Goal: Information Seeking & Learning: Check status

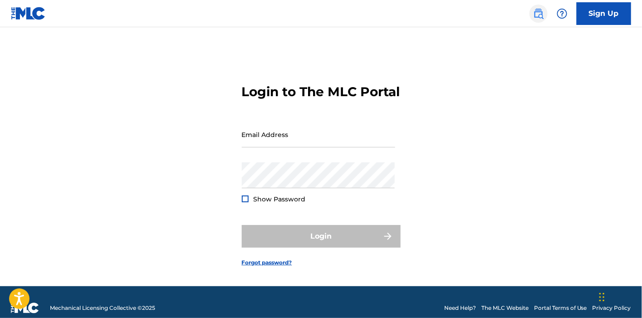
click at [535, 15] on img at bounding box center [538, 13] width 11 height 11
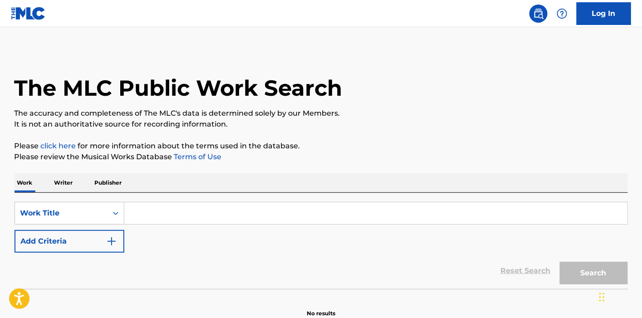
click at [234, 210] on input "Search Form" at bounding box center [375, 213] width 503 height 22
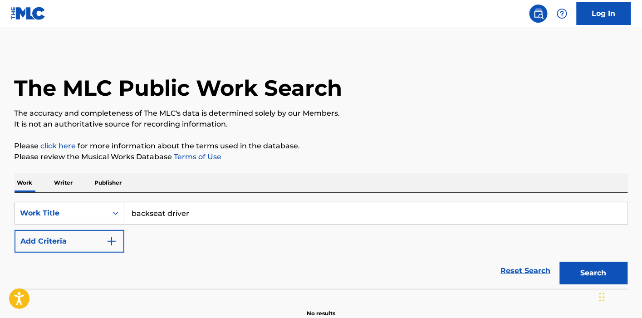
type input "backseat driver"
click at [15, 230] on button "Add Criteria" at bounding box center [70, 241] width 110 height 23
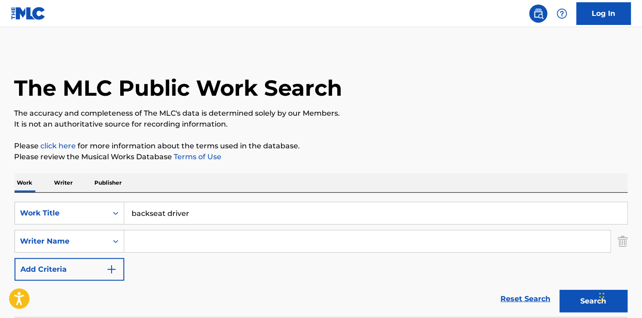
click at [238, 231] on input "Search Form" at bounding box center [367, 241] width 486 height 22
type input "[PERSON_NAME]"
click at [560, 290] on button "Search" at bounding box center [594, 301] width 68 height 23
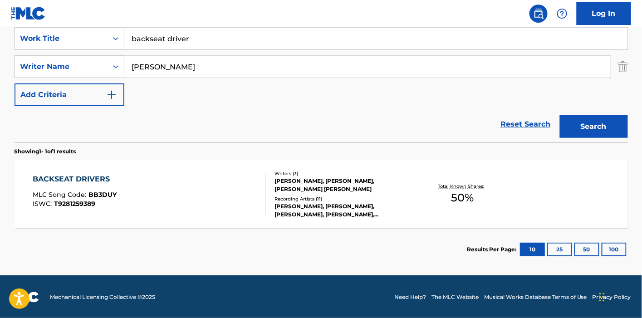
scroll to position [175, 0]
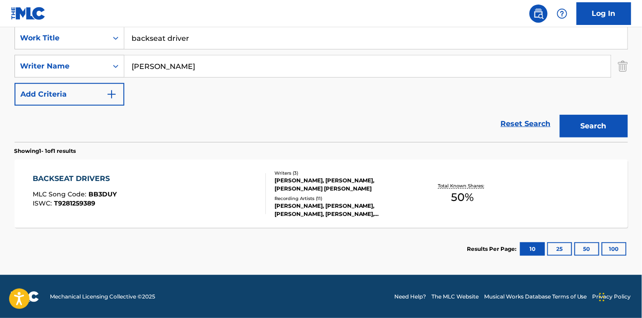
click at [250, 44] on input "backseat driver" at bounding box center [375, 38] width 503 height 22
type input "backseat drivers"
click at [560, 115] on button "Search" at bounding box center [594, 126] width 68 height 23
click at [189, 184] on div "BACKSEAT DRIVERS MLC Song Code : BB3DUY ISWC : T9281259389" at bounding box center [149, 193] width 233 height 41
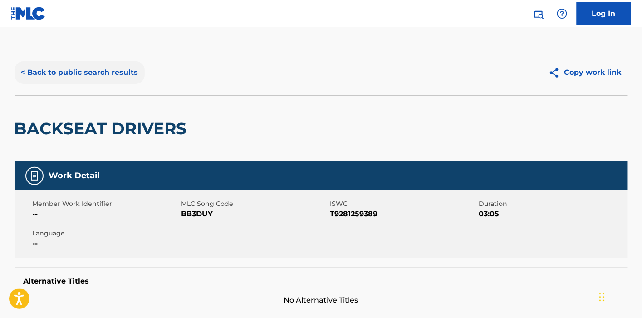
click at [95, 61] on button "< Back to public search results" at bounding box center [80, 72] width 130 height 23
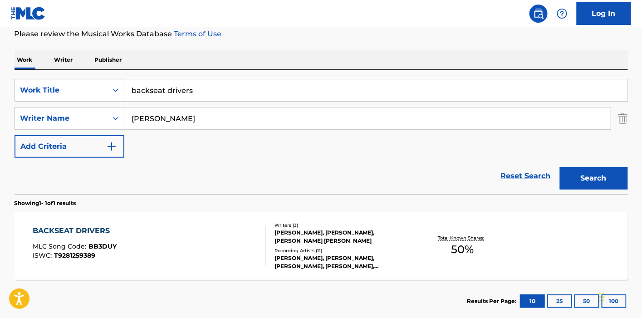
click at [215, 88] on input "backseat drivers" at bounding box center [375, 90] width 503 height 22
type input "cold"
click at [560, 167] on button "Search" at bounding box center [594, 178] width 68 height 23
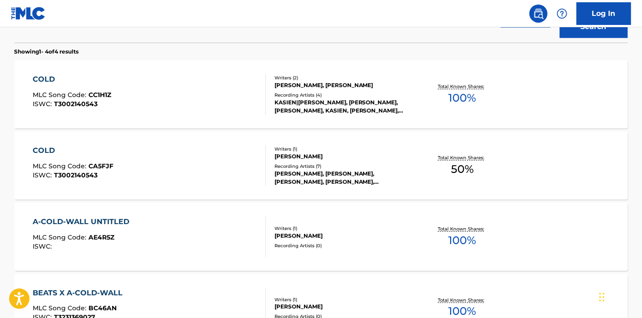
scroll to position [224, 0]
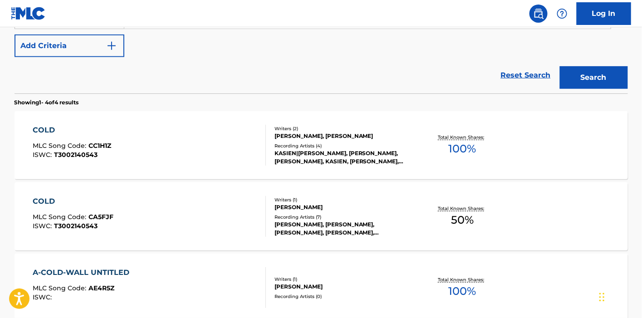
click at [130, 222] on div "COLD MLC Song Code : CA5FJF ISWC : T3002140543" at bounding box center [149, 216] width 233 height 41
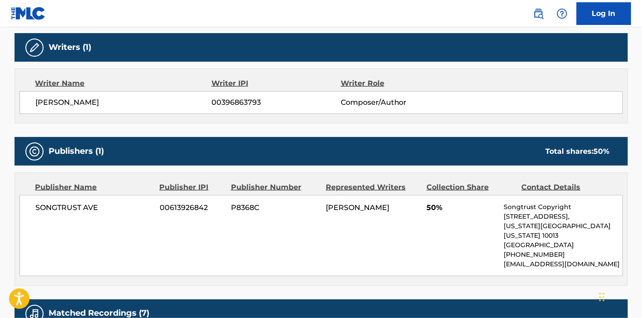
scroll to position [151, 0]
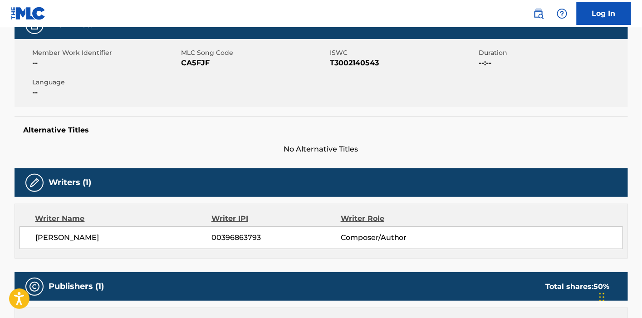
click at [188, 63] on span "CA5FJF" at bounding box center [254, 63] width 146 height 11
copy span "CA5FJF"
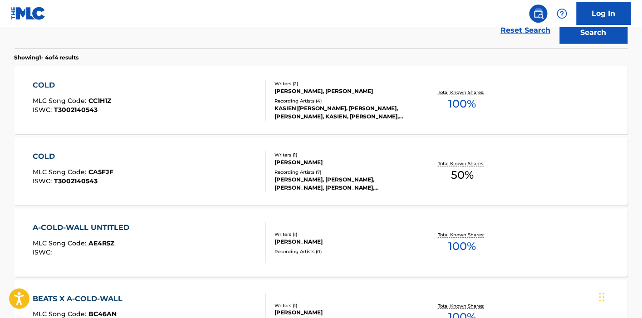
scroll to position [124, 0]
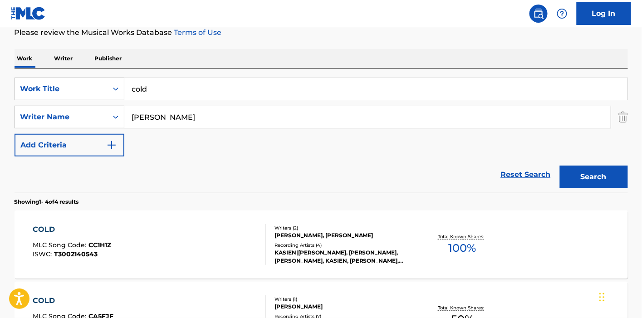
click at [180, 91] on input "cold" at bounding box center [375, 89] width 503 height 22
paste input "KA1ME3"
type input "kratez"
click at [560, 166] on button "Search" at bounding box center [594, 177] width 68 height 23
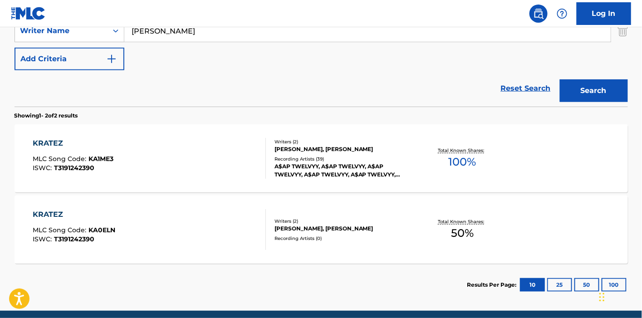
scroll to position [225, 0]
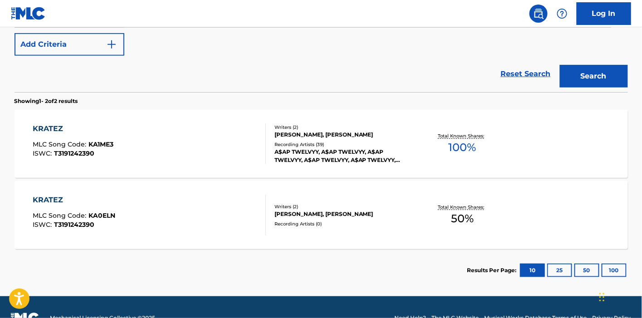
click at [212, 204] on div "KRATEZ MLC Song Code : KA0ELN ISWC : T3191242390" at bounding box center [149, 215] width 233 height 41
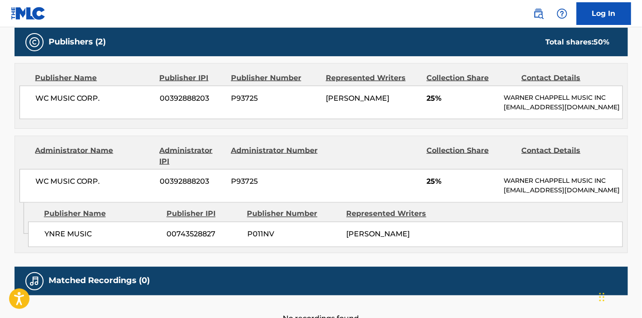
scroll to position [403, 0]
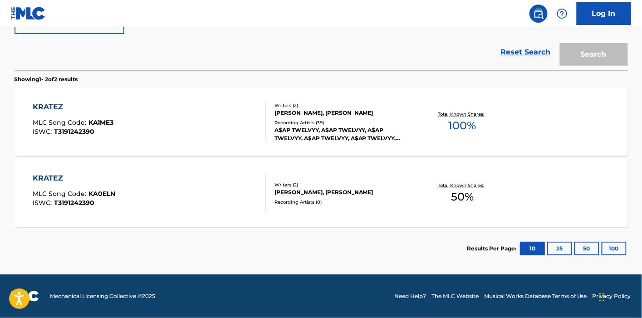
scroll to position [246, 0]
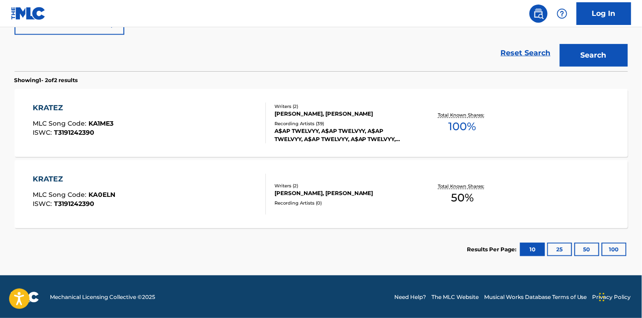
click at [188, 115] on div "KRATEZ MLC Song Code : KA1ME3 ISWC : T3191242390" at bounding box center [149, 122] width 233 height 41
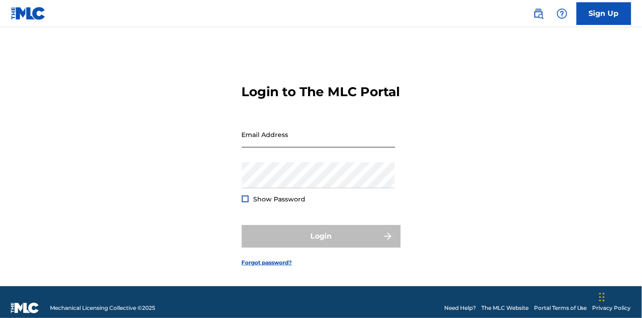
click at [305, 147] on input "Email Address" at bounding box center [318, 135] width 153 height 26
drag, startPoint x: 291, startPoint y: 142, endPoint x: 302, endPoint y: 156, distance: 17.1
click at [291, 142] on input "Email Address" at bounding box center [318, 135] width 153 height 26
type input "camille@warppublishing.net"
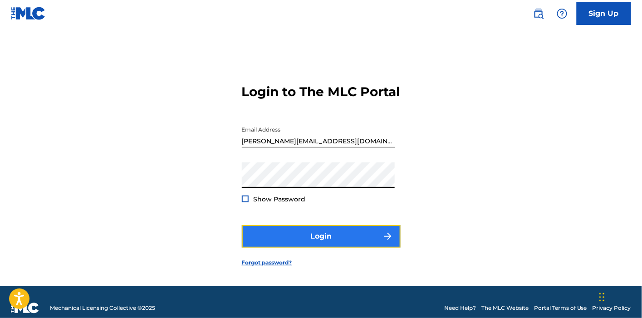
click at [301, 235] on button "Login" at bounding box center [321, 236] width 159 height 23
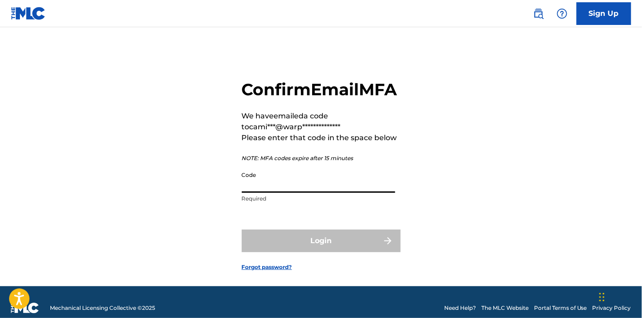
click at [305, 193] on input "Code" at bounding box center [318, 180] width 153 height 26
paste input "131037"
type input "131037"
click at [308, 248] on form "**********" at bounding box center [321, 168] width 159 height 236
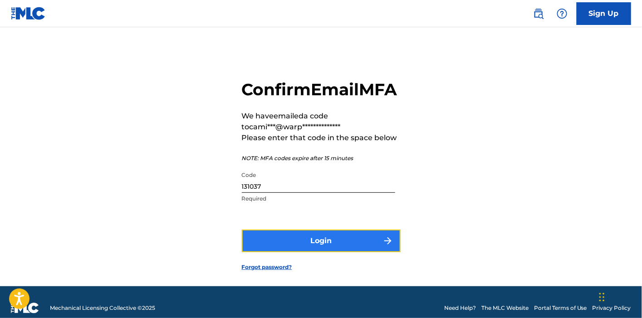
click at [304, 252] on button "Login" at bounding box center [321, 240] width 159 height 23
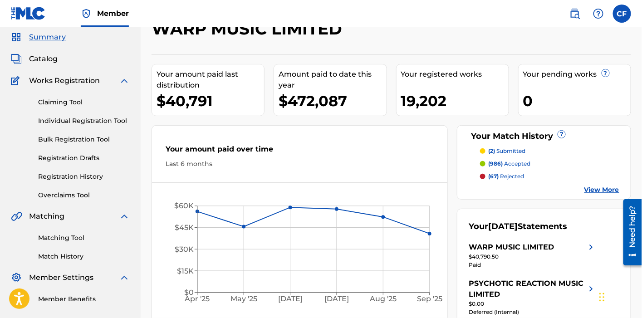
scroll to position [50, 0]
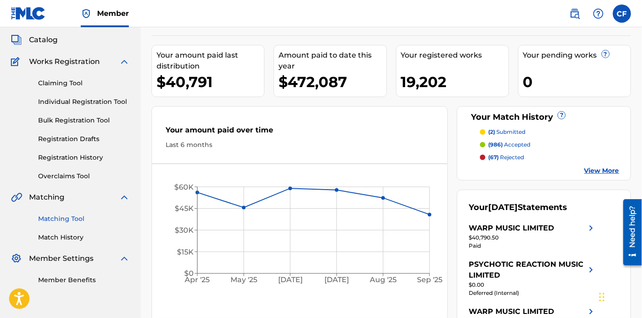
click at [49, 219] on link "Matching Tool" at bounding box center [84, 219] width 92 height 10
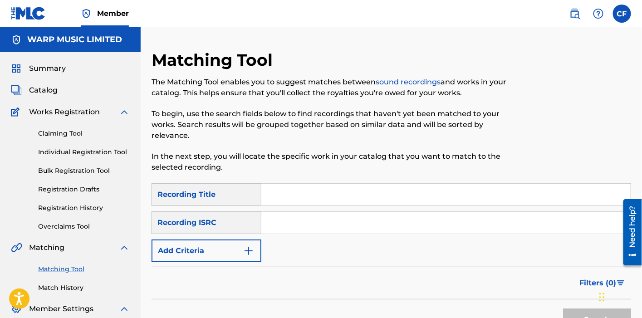
click at [289, 212] on input "Search Form" at bounding box center [445, 223] width 369 height 22
paste input "UKSNT2100005"
type input "UKSNT2100005"
click at [563, 308] on button "Search" at bounding box center [597, 319] width 68 height 23
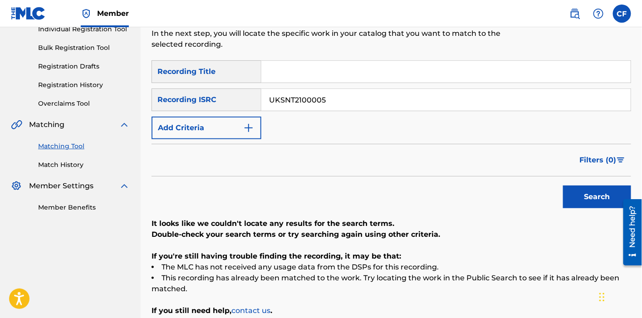
scroll to position [198, 0]
